Goal: Task Accomplishment & Management: Manage account settings

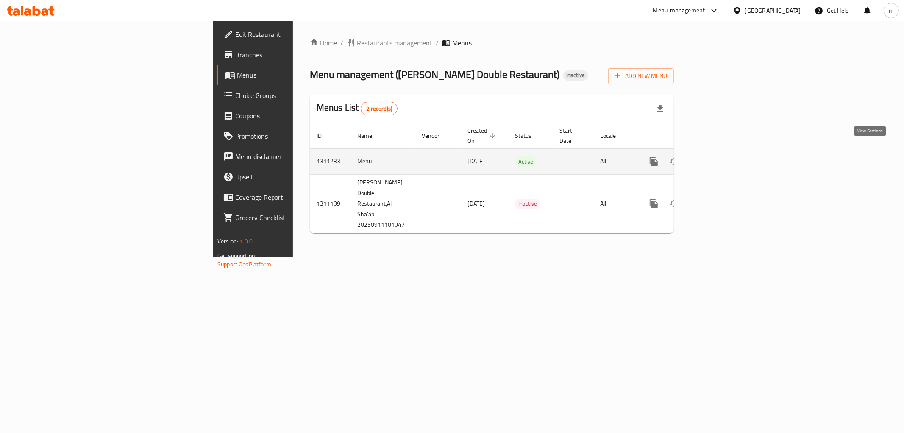
click at [725, 151] on link "enhanced table" at bounding box center [715, 161] width 20 height 20
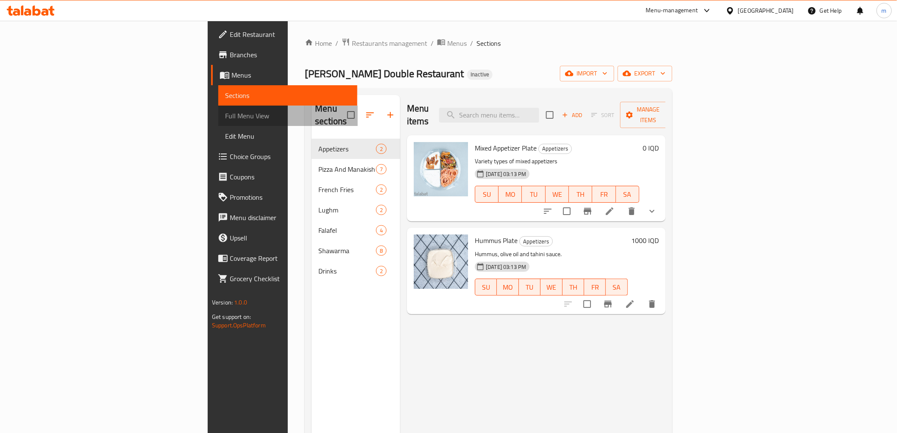
click at [225, 117] on span "Full Menu View" at bounding box center [287, 116] width 125 height 10
drag, startPoint x: 80, startPoint y: 117, endPoint x: 141, endPoint y: 125, distance: 61.7
click at [225, 116] on span "Full Menu View" at bounding box center [287, 116] width 125 height 10
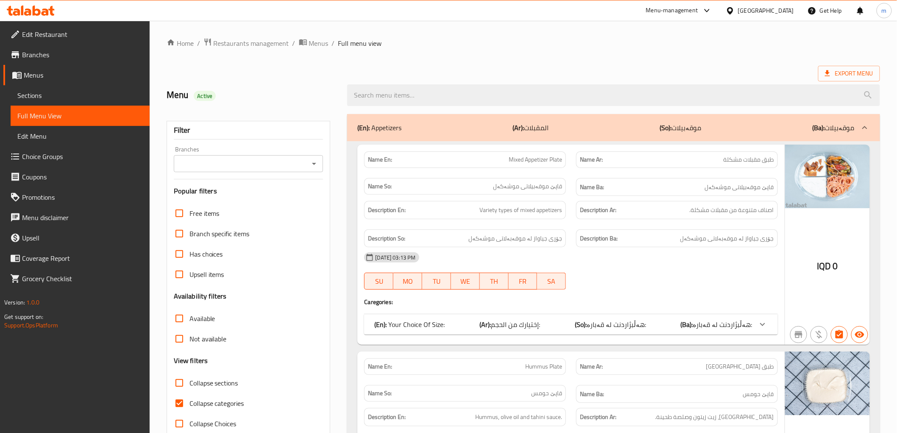
click at [318, 157] on div "Branches" at bounding box center [249, 163] width 150 height 17
click at [318, 166] on icon "Open" at bounding box center [314, 164] width 10 height 10
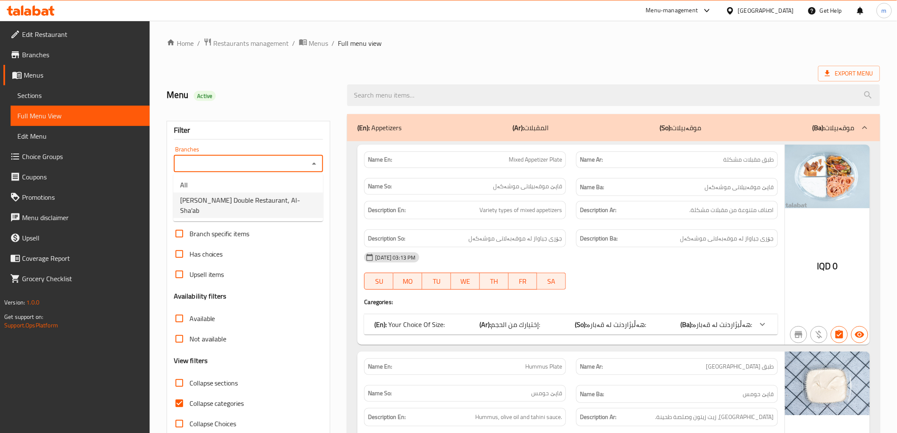
click at [294, 204] on li "[PERSON_NAME] Double Restaurant, Al-Sha'ab" at bounding box center [248, 204] width 150 height 25
type input "[PERSON_NAME] Double Restaurant, Al-Sha'ab"
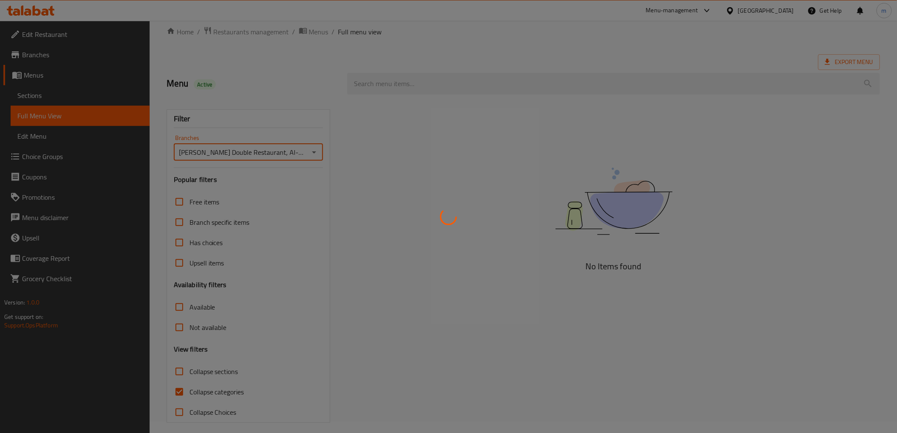
scroll to position [18, 0]
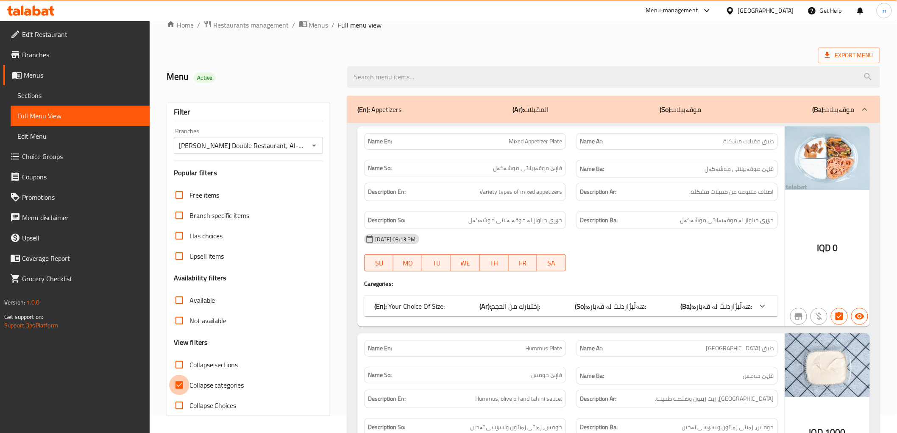
click at [184, 378] on input "Collapse categories" at bounding box center [179, 385] width 20 height 20
checkbox input "false"
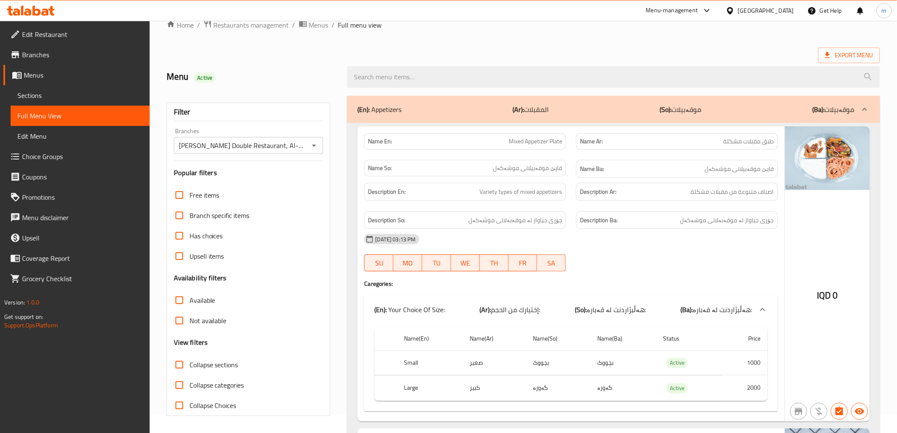
click at [543, 234] on div "[DATE] 03:13 PM" at bounding box center [570, 239] width 423 height 20
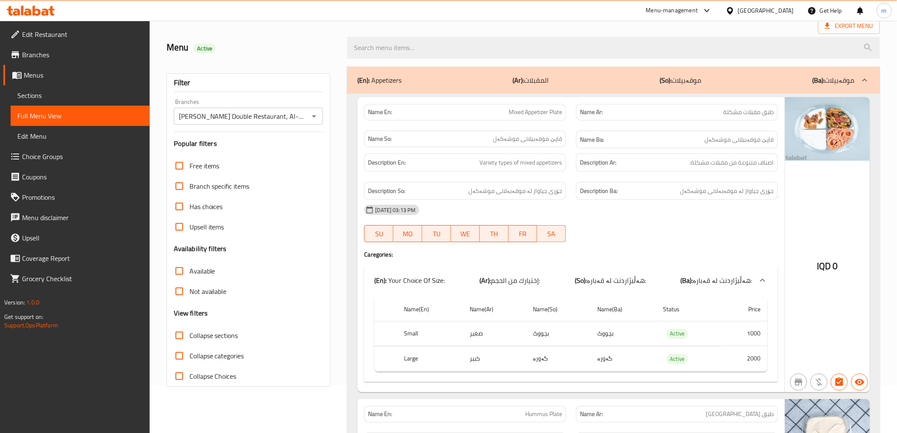
scroll to position [0, 0]
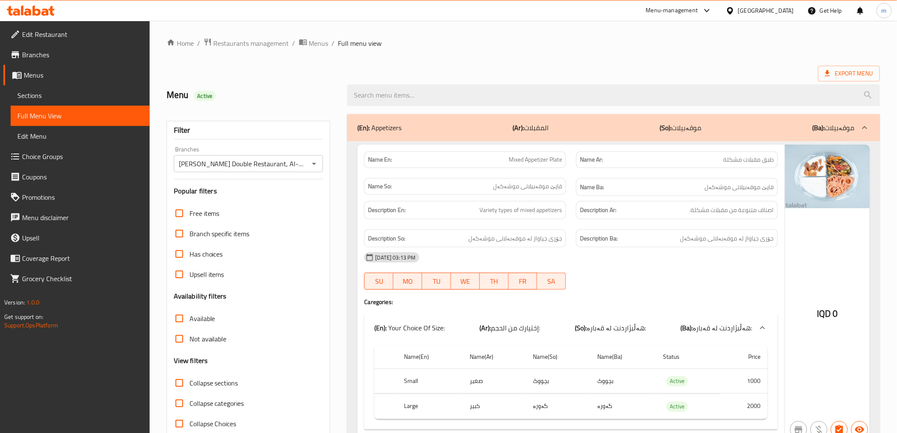
drag, startPoint x: 565, startPoint y: 245, endPoint x: 539, endPoint y: 272, distance: 37.8
click at [565, 250] on div "Name En: Mixed Appetizer Plate Name Ar: طبق مقبلات مشكلة Name So: قاپێ موقەبیلا…" at bounding box center [570, 292] width 427 height 295
click at [222, 380] on span "Collapse sections" at bounding box center [213, 383] width 49 height 10
click at [189, 380] on input "Collapse sections" at bounding box center [179, 383] width 20 height 20
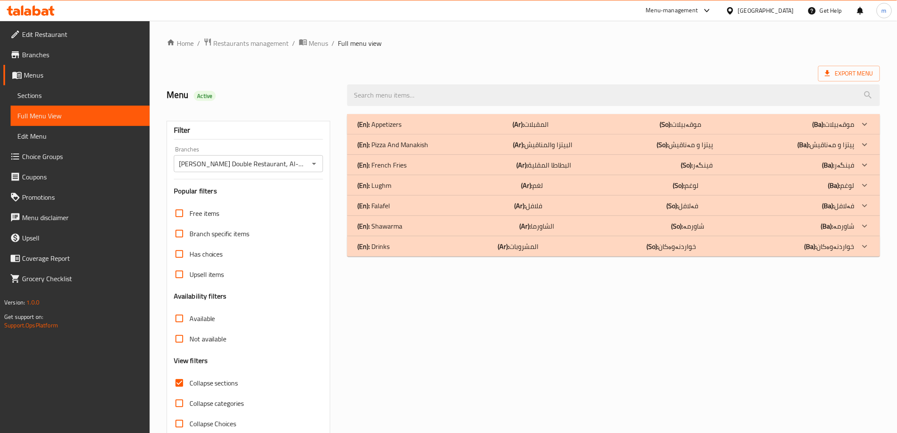
click at [423, 228] on div "(En): Shawarma (Ar): الشاورما (So): شاورمە (Ba): شاورمە" at bounding box center [605, 226] width 497 height 10
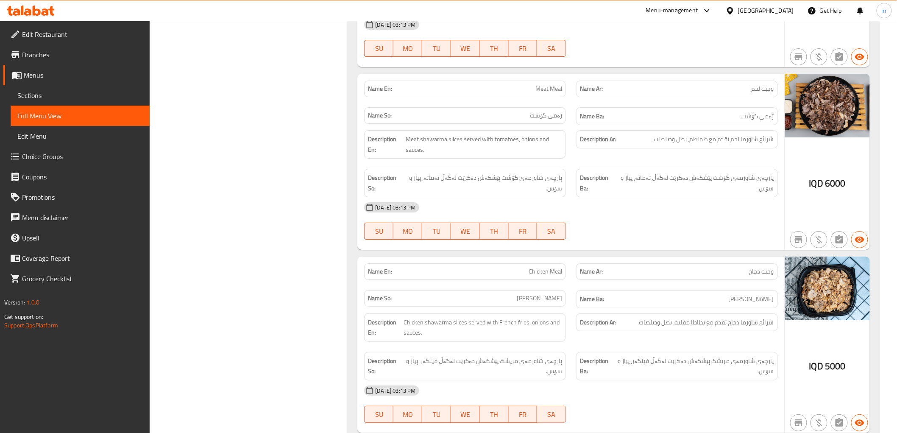
scroll to position [1247, 0]
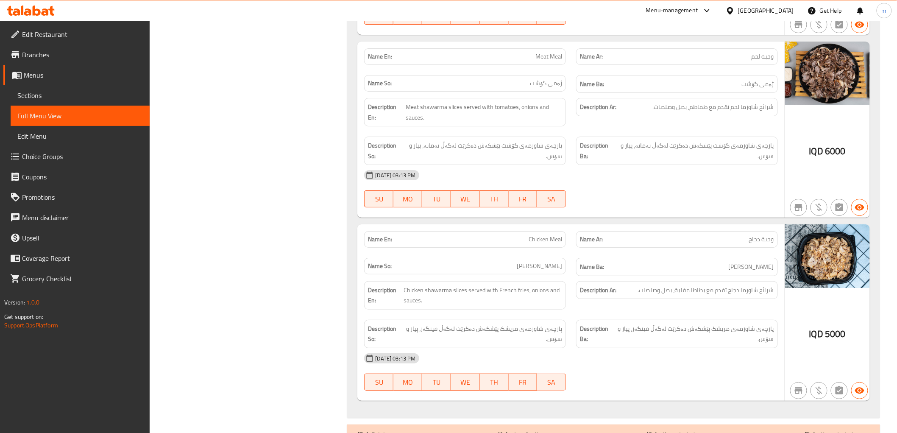
drag, startPoint x: 624, startPoint y: 407, endPoint x: 647, endPoint y: 361, distance: 51.6
click at [624, 429] on div "(En): Drinks (Ar): المشروبات (So): خواردنەوەکان (Ba): خواردنەوەکان" at bounding box center [605, 434] width 497 height 10
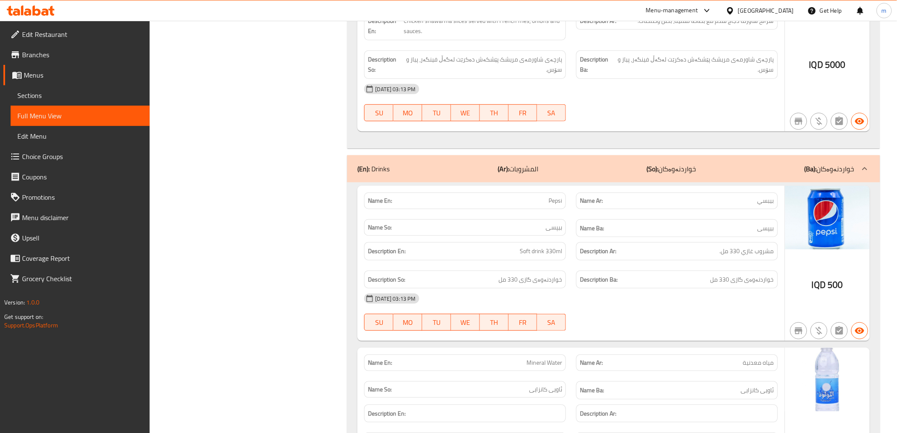
scroll to position [1577, 0]
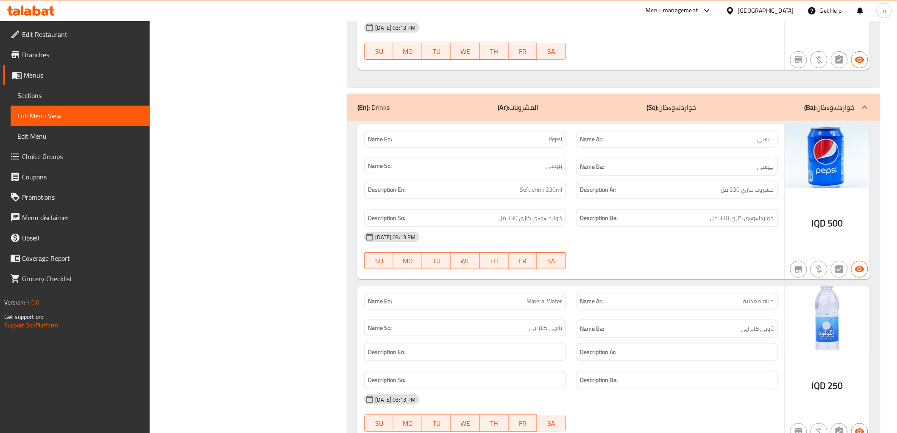
drag, startPoint x: 671, startPoint y: 238, endPoint x: 667, endPoint y: 239, distance: 4.7
click at [671, 264] on div at bounding box center [677, 269] width 212 height 10
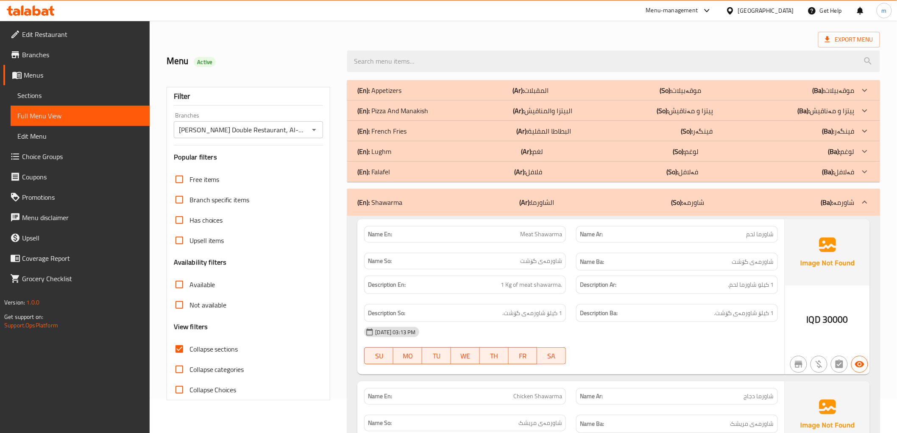
scroll to position [0, 0]
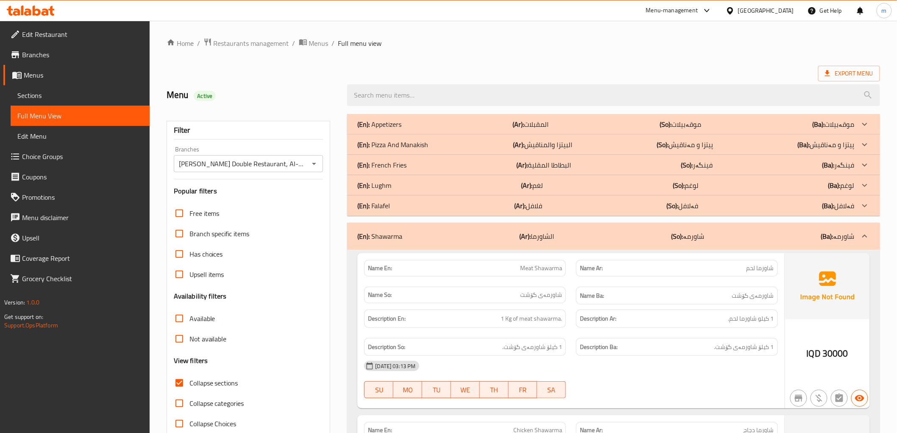
click at [229, 383] on span "Collapse sections" at bounding box center [213, 383] width 49 height 10
click at [189, 383] on input "Collapse sections" at bounding box center [179, 383] width 20 height 20
checkbox input "false"
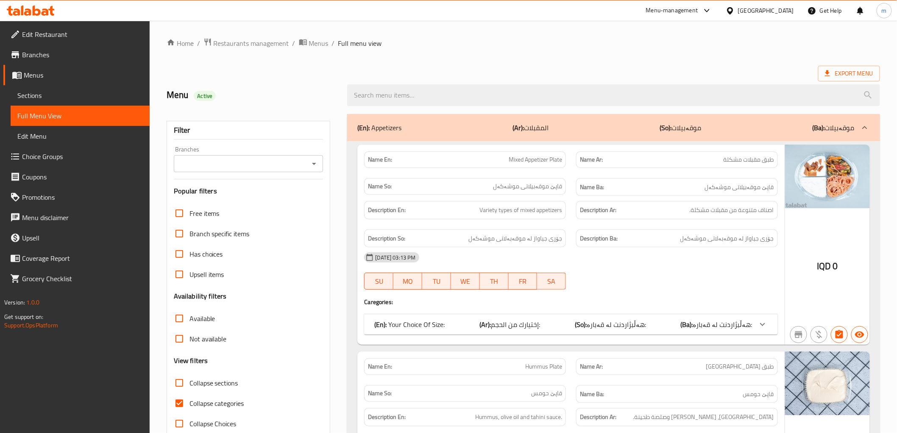
click at [312, 166] on icon "Open" at bounding box center [314, 164] width 10 height 10
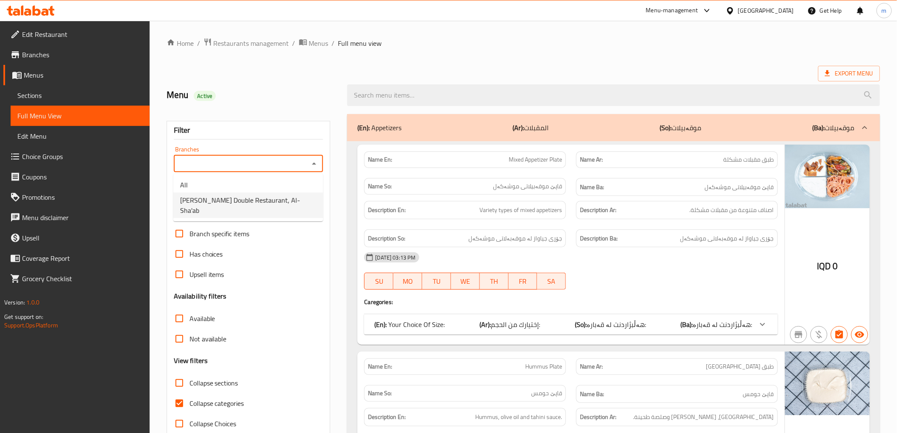
click at [259, 199] on span "Ali Haidar Double Restaurant, Al-Sha'ab" at bounding box center [248, 205] width 136 height 20
type input "[PERSON_NAME] Double Restaurant, Al-Sha'ab"
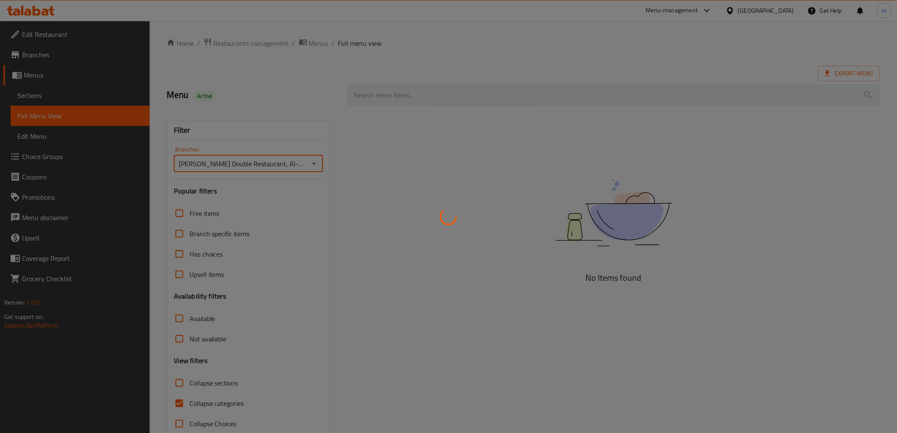
scroll to position [18, 0]
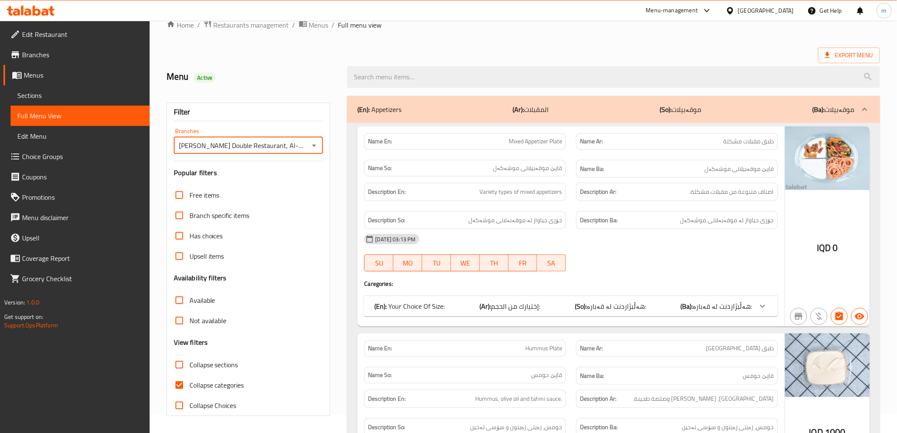
click at [181, 388] on input "Collapse categories" at bounding box center [179, 385] width 20 height 20
checkbox input "false"
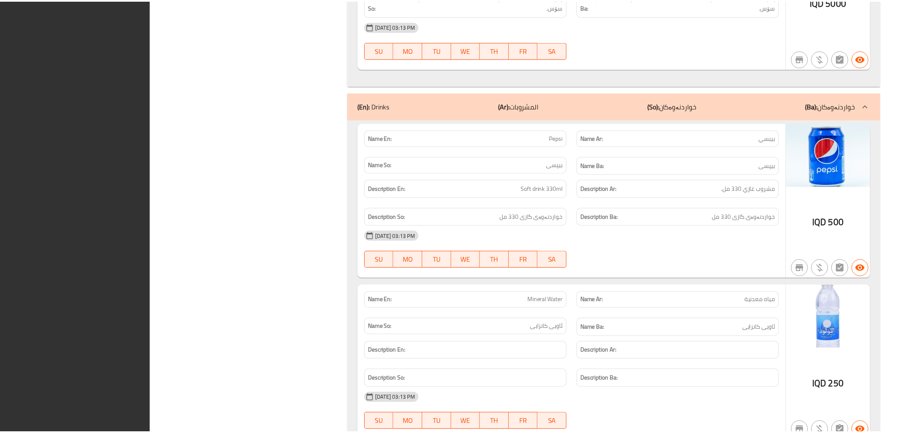
scroll to position [5224, 0]
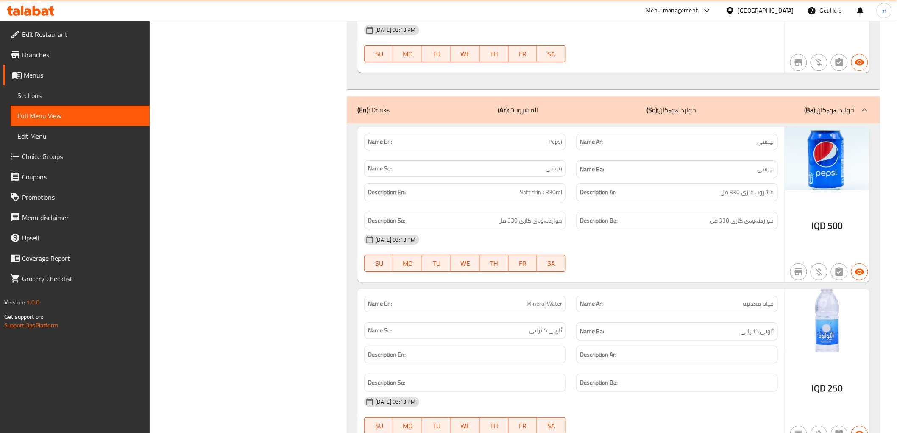
click at [43, 40] on link "Edit Restaurant" at bounding box center [76, 34] width 146 height 20
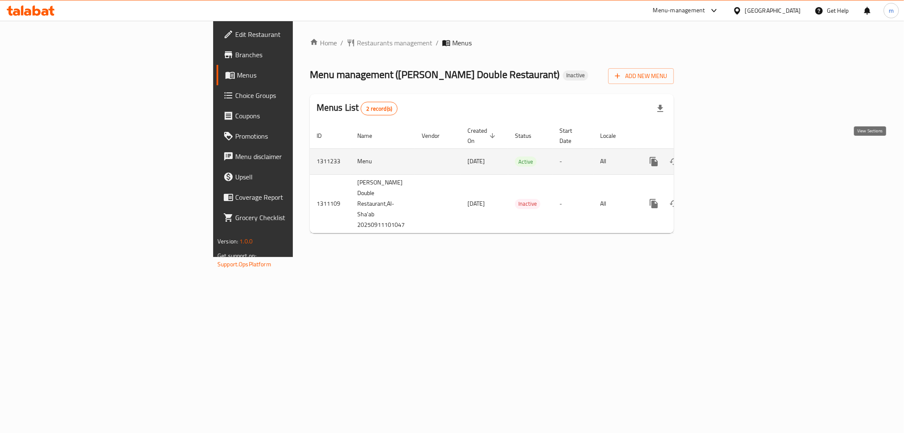
click at [720, 156] on icon "enhanced table" at bounding box center [715, 161] width 10 height 10
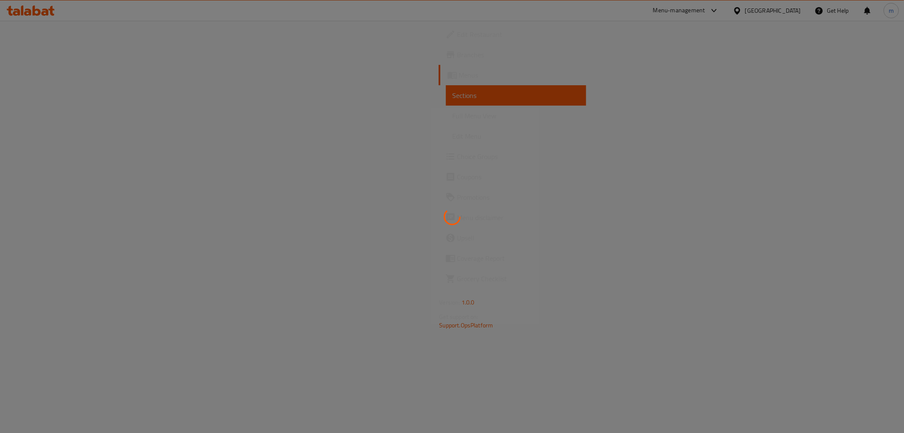
click at [89, 113] on div at bounding box center [452, 216] width 904 height 433
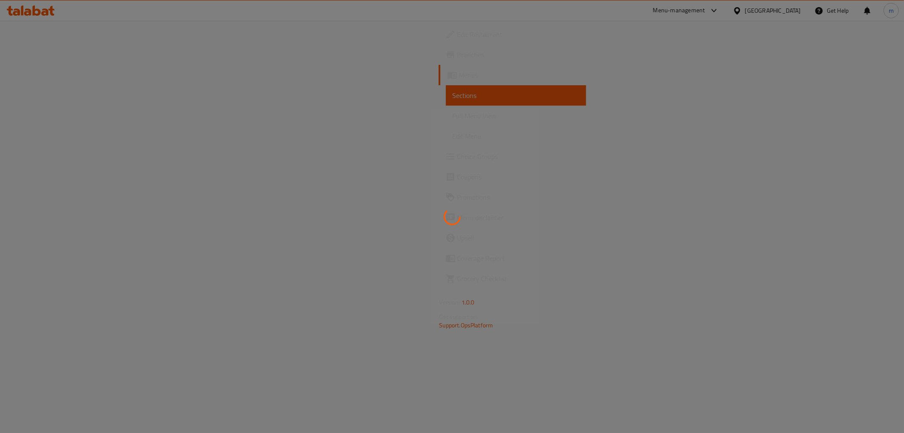
click at [89, 114] on div at bounding box center [452, 216] width 904 height 433
click at [90, 114] on div at bounding box center [452, 216] width 904 height 433
click at [91, 114] on div at bounding box center [452, 216] width 904 height 433
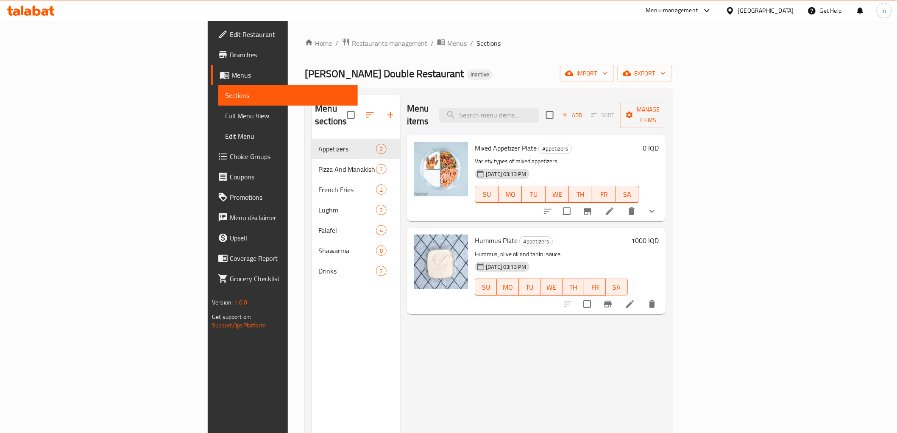
click at [218, 122] on link "Full Menu View" at bounding box center [287, 116] width 139 height 20
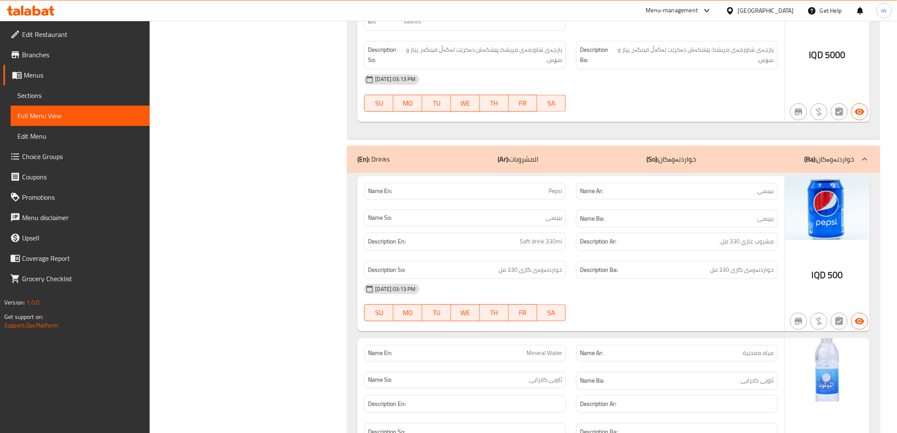
scroll to position [4805, 0]
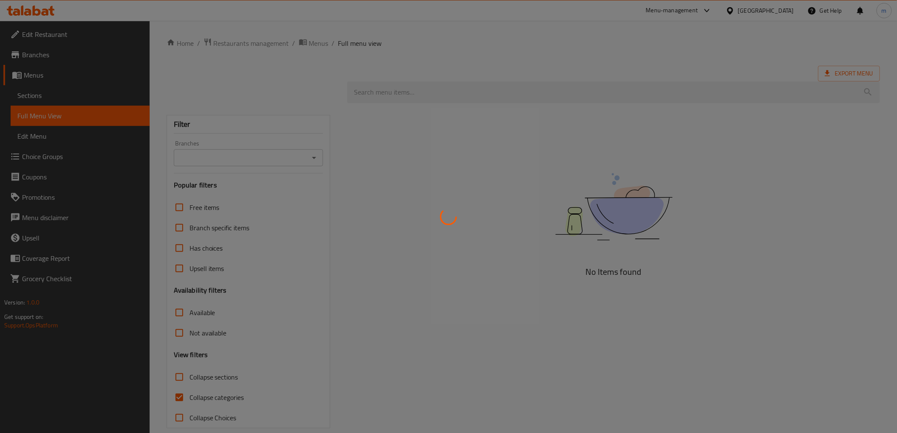
click at [47, 16] on div at bounding box center [448, 216] width 897 height 433
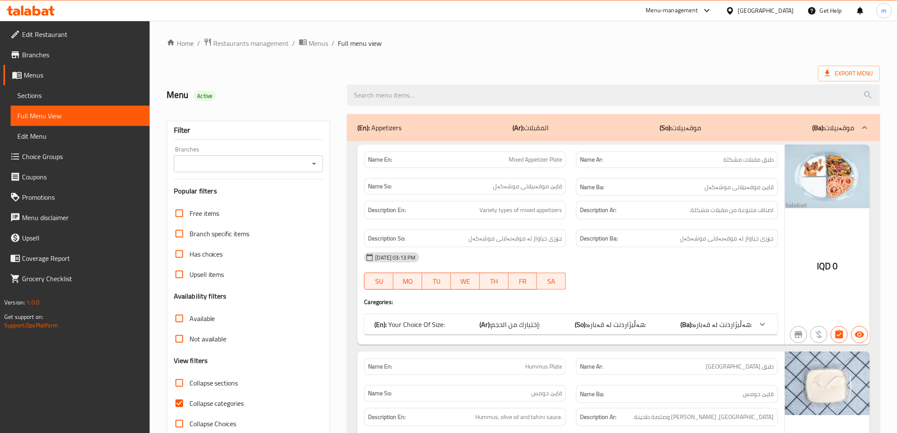
click at [47, 16] on div at bounding box center [30, 10] width 61 height 17
click at [47, 13] on icon at bounding box center [45, 11] width 7 height 7
